Goal: Find specific page/section: Find specific page/section

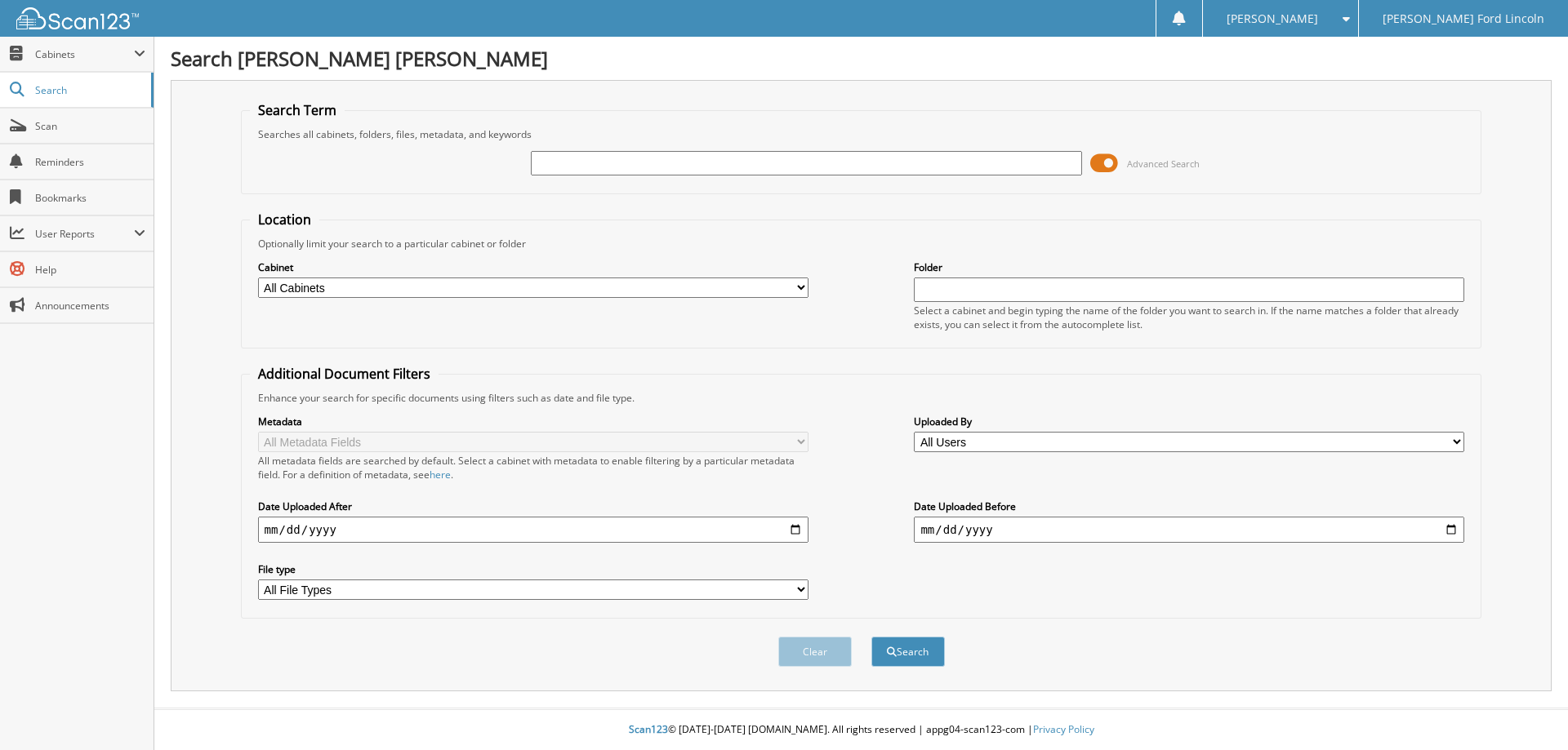
click at [967, 157] on input "text" at bounding box center [806, 163] width 550 height 24
type input "83367"
click at [871, 637] on button "Search" at bounding box center [908, 652] width 73 height 30
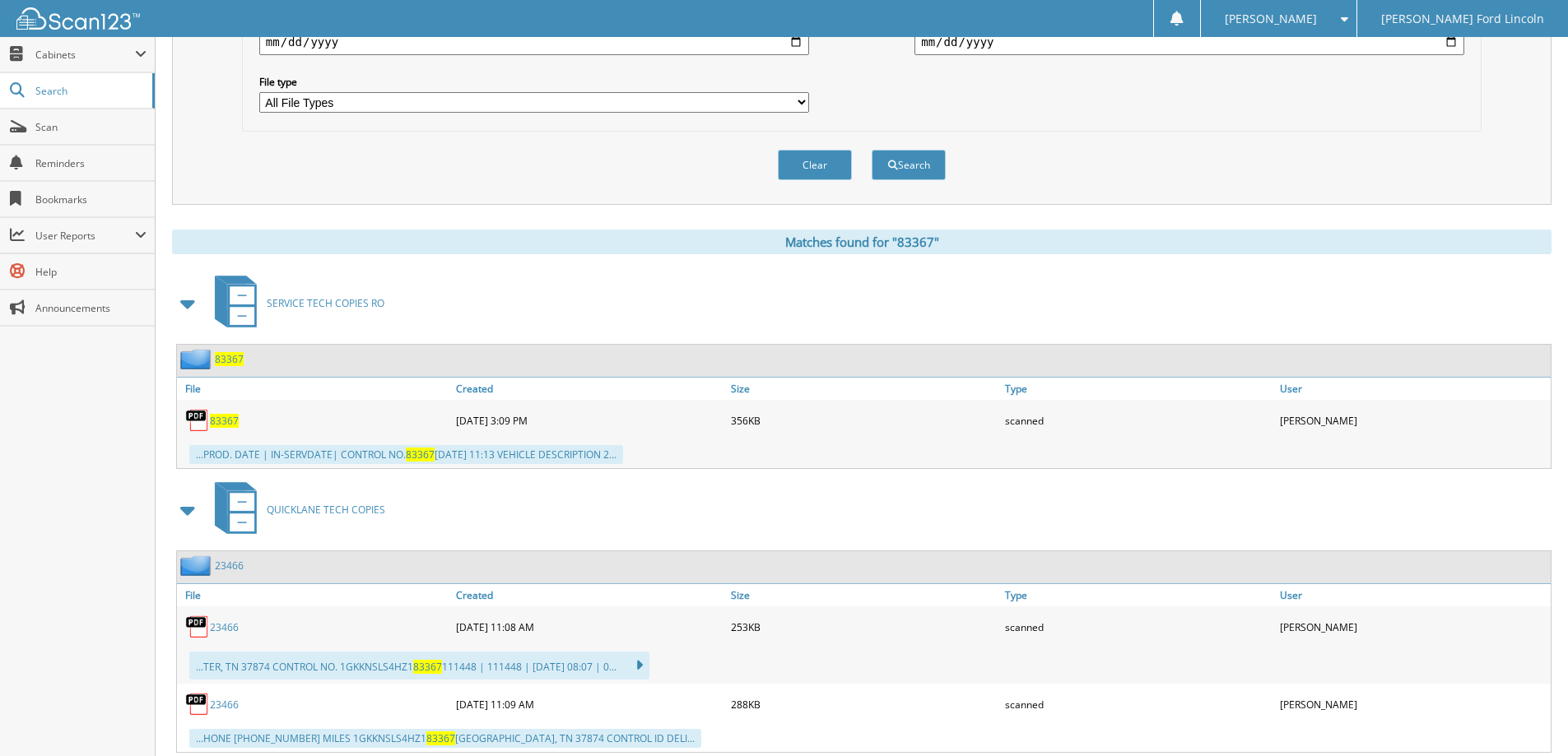
scroll to position [494, 0]
click at [225, 421] on span "83367" at bounding box center [224, 419] width 28 height 14
